Goal: Use online tool/utility

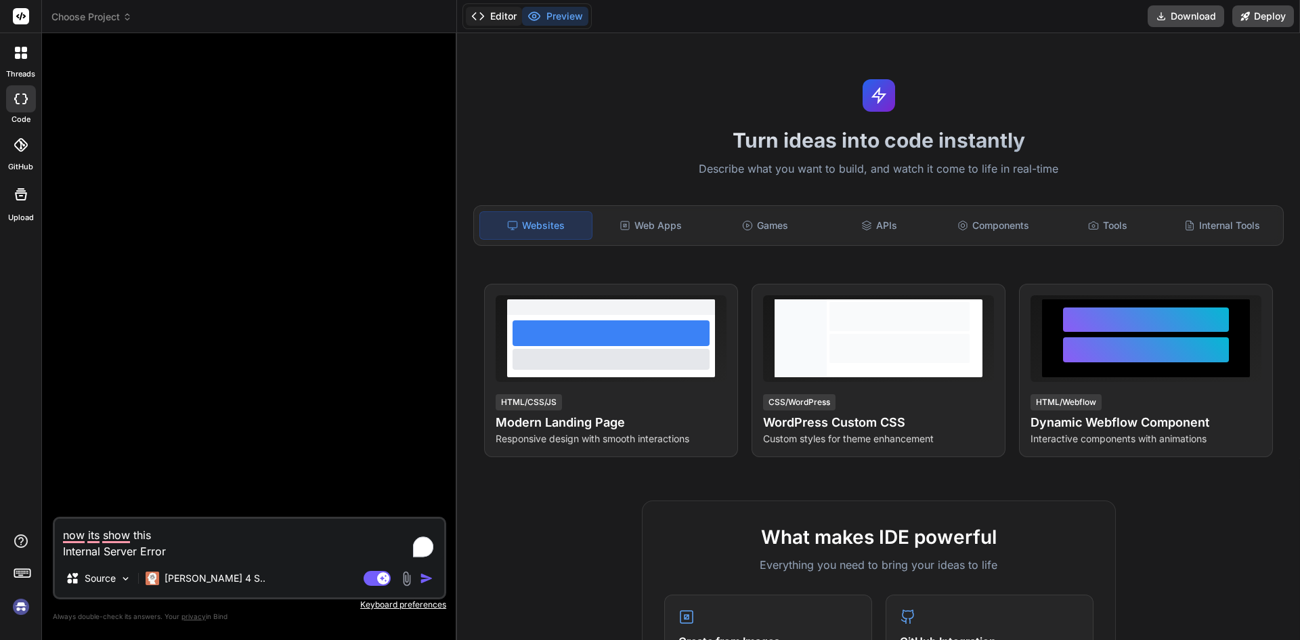
click at [503, 18] on button "Editor" at bounding box center [494, 16] width 56 height 19
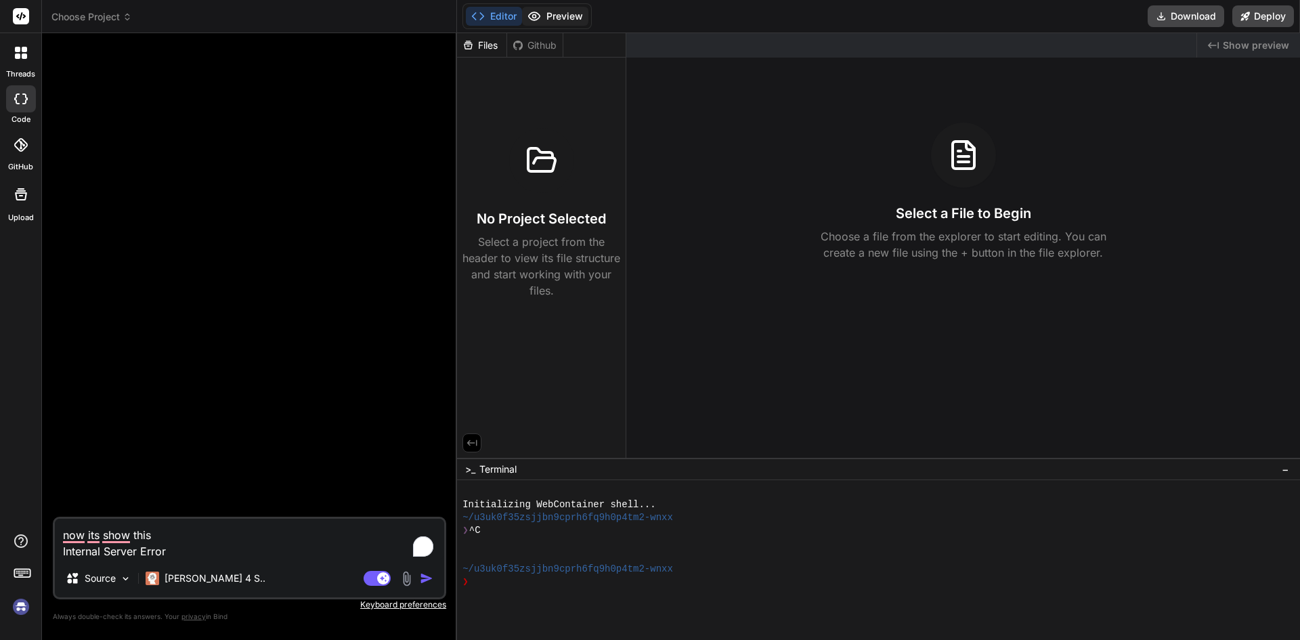
click at [549, 19] on button "Preview" at bounding box center [555, 16] width 66 height 19
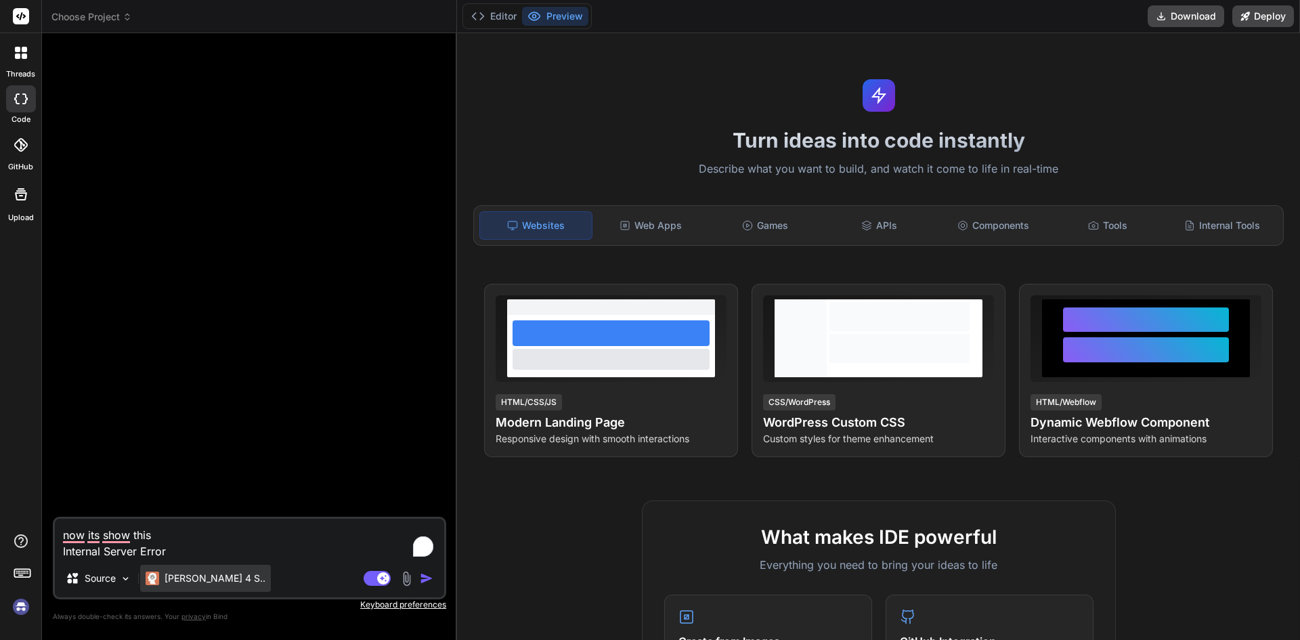
click at [173, 582] on p "[PERSON_NAME] 4 S.." at bounding box center [215, 579] width 101 height 14
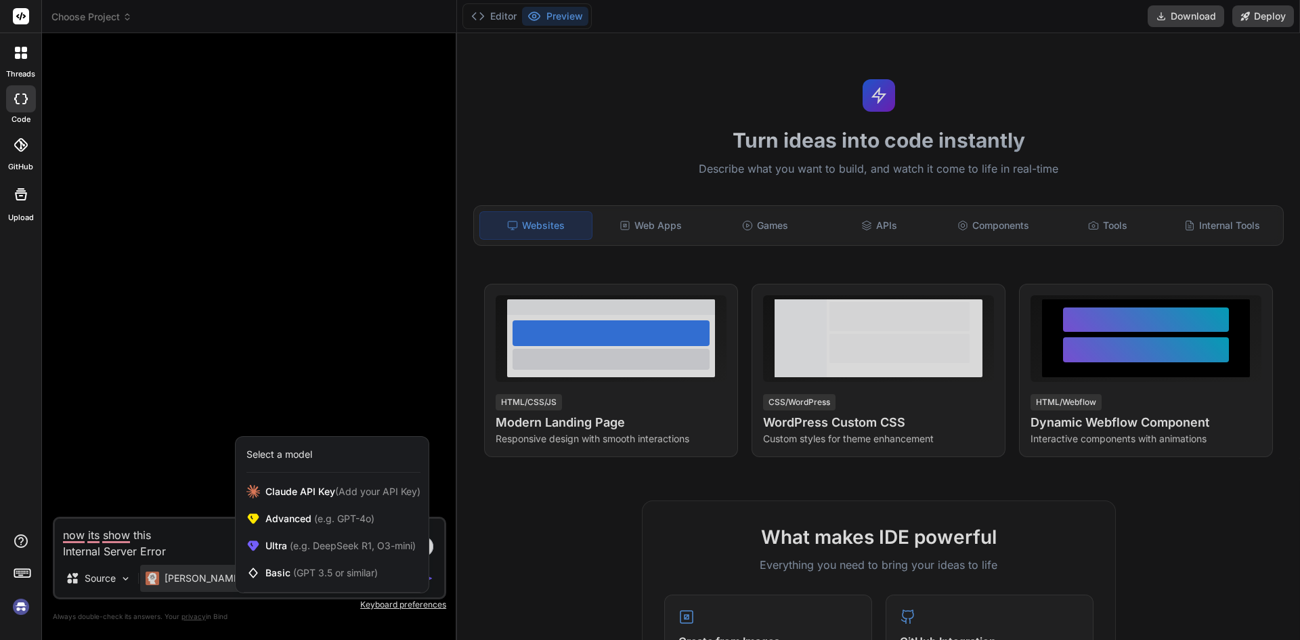
click at [176, 451] on div at bounding box center [650, 320] width 1300 height 640
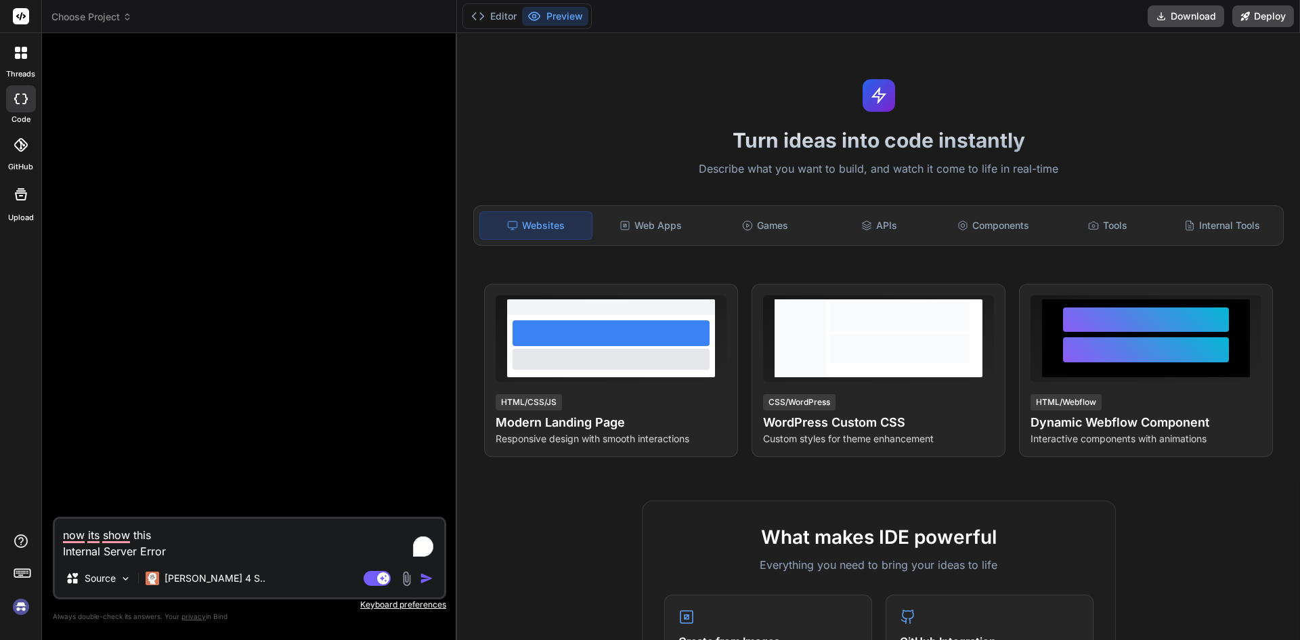
click at [427, 576] on img "button" at bounding box center [427, 579] width 14 height 14
type textarea "x"
